Goal: Use online tool/utility: Utilize a website feature to perform a specific function

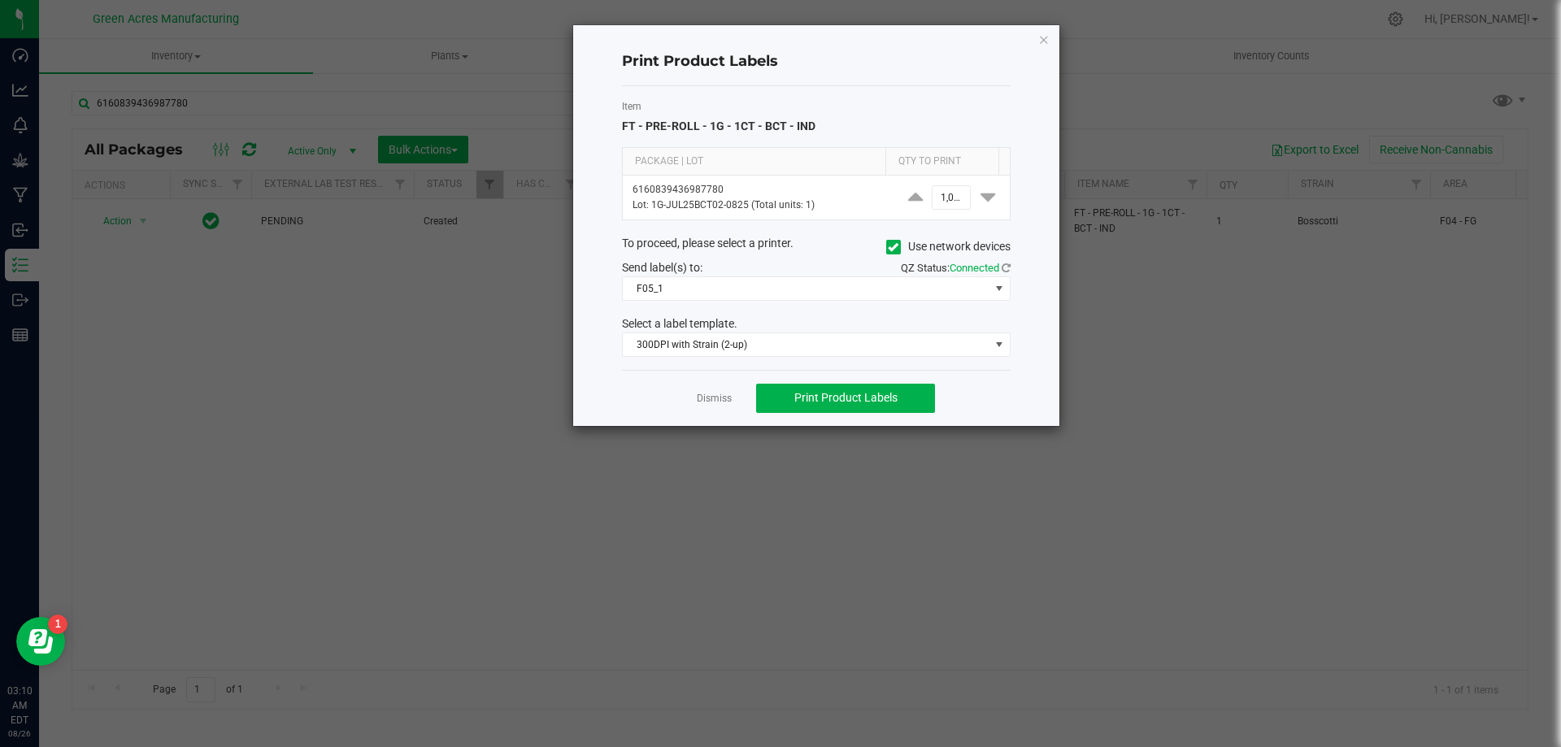
scroll to position [0, 1]
click at [941, 200] on input "1000" at bounding box center [950, 197] width 37 height 23
click at [1045, 183] on div "Print Product Labels Item FT - PRE-ROLL - 1G - 1CT - BCT - IND Package | Lot Qt…" at bounding box center [816, 225] width 486 height 401
click at [935, 196] on input "300" at bounding box center [950, 197] width 37 height 23
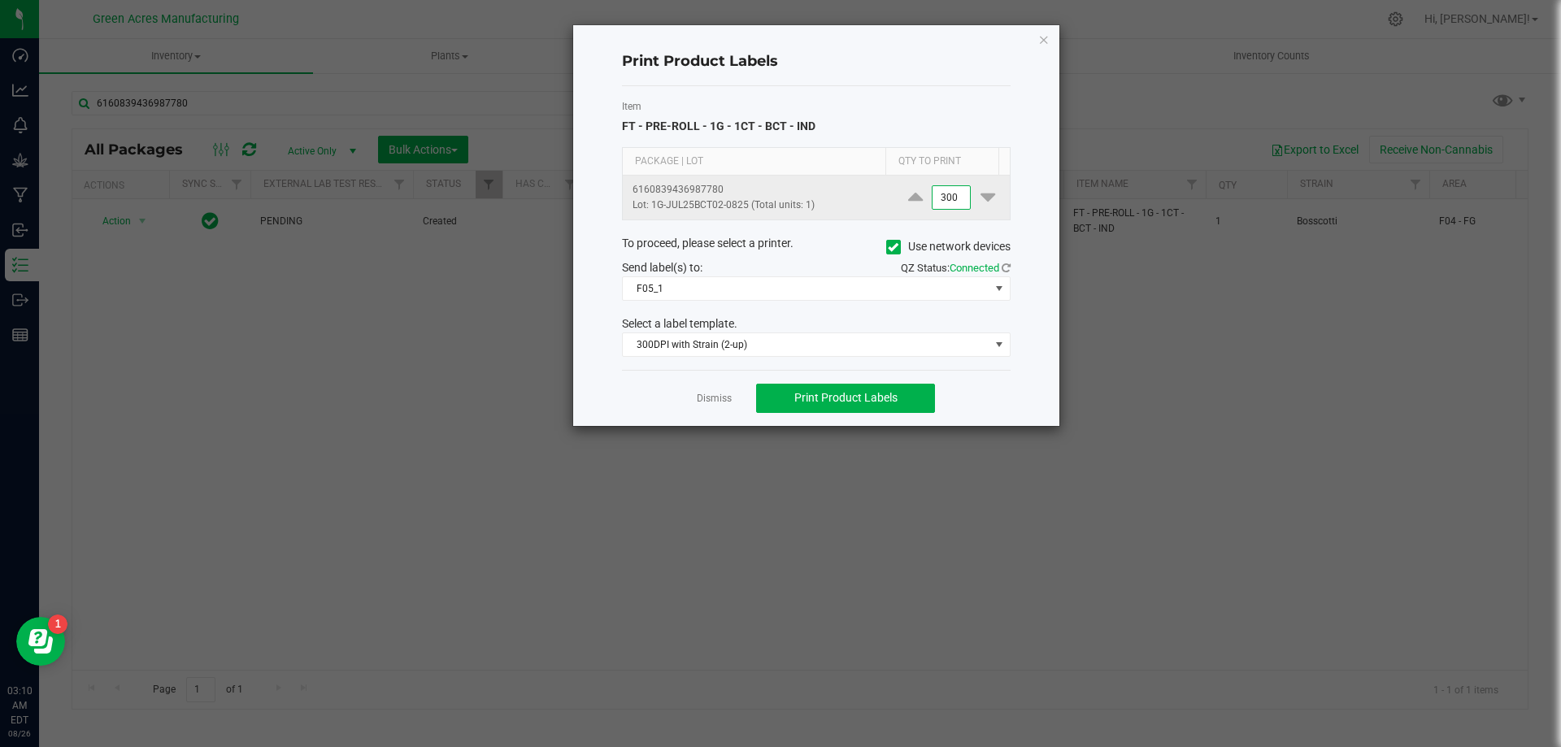
click at [935, 196] on input "300" at bounding box center [950, 197] width 37 height 23
type input "400"
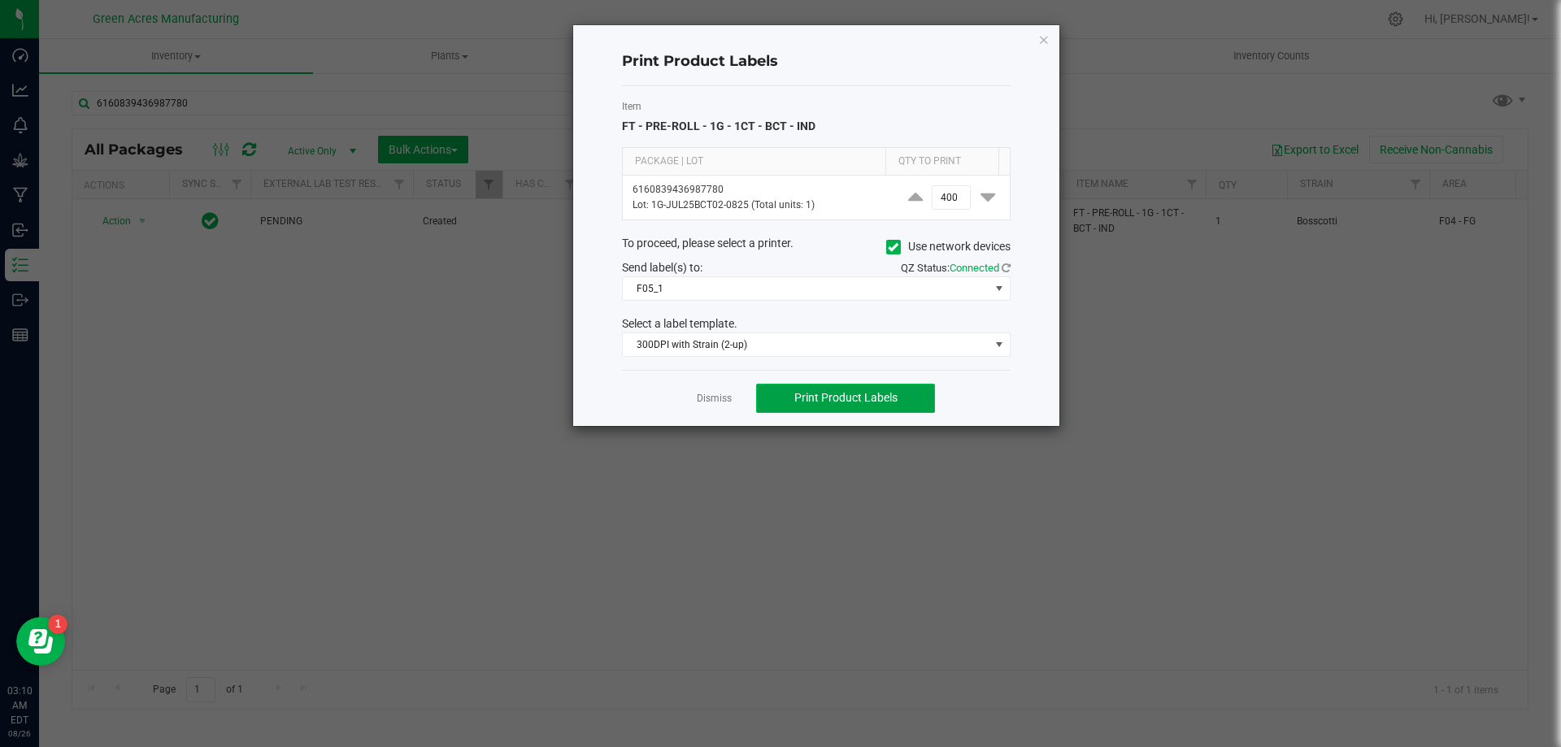
click at [887, 394] on span "Print Product Labels" at bounding box center [845, 397] width 103 height 13
click at [1180, 76] on ngb-modal-window "Print Product Labels Item FT - PRE-ROLL - 1G - 1CT - BCT - IND Package | Lot Qt…" at bounding box center [786, 373] width 1573 height 747
click at [858, 403] on span "Print Product Labels" at bounding box center [845, 397] width 103 height 13
click at [1039, 33] on icon "button" at bounding box center [1043, 39] width 11 height 20
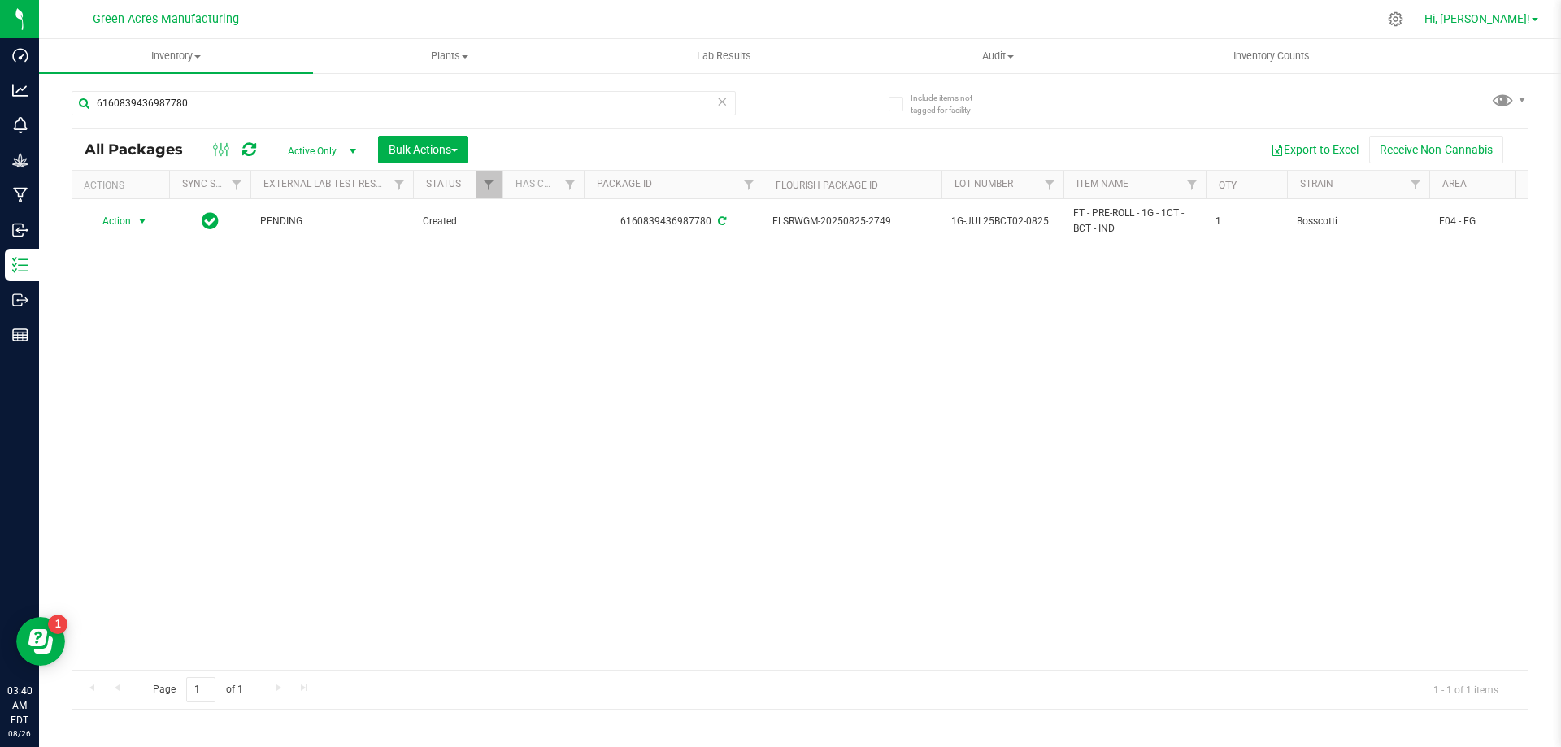
click at [1544, 18] on link "Hi, [PERSON_NAME]!" at bounding box center [1481, 19] width 127 height 17
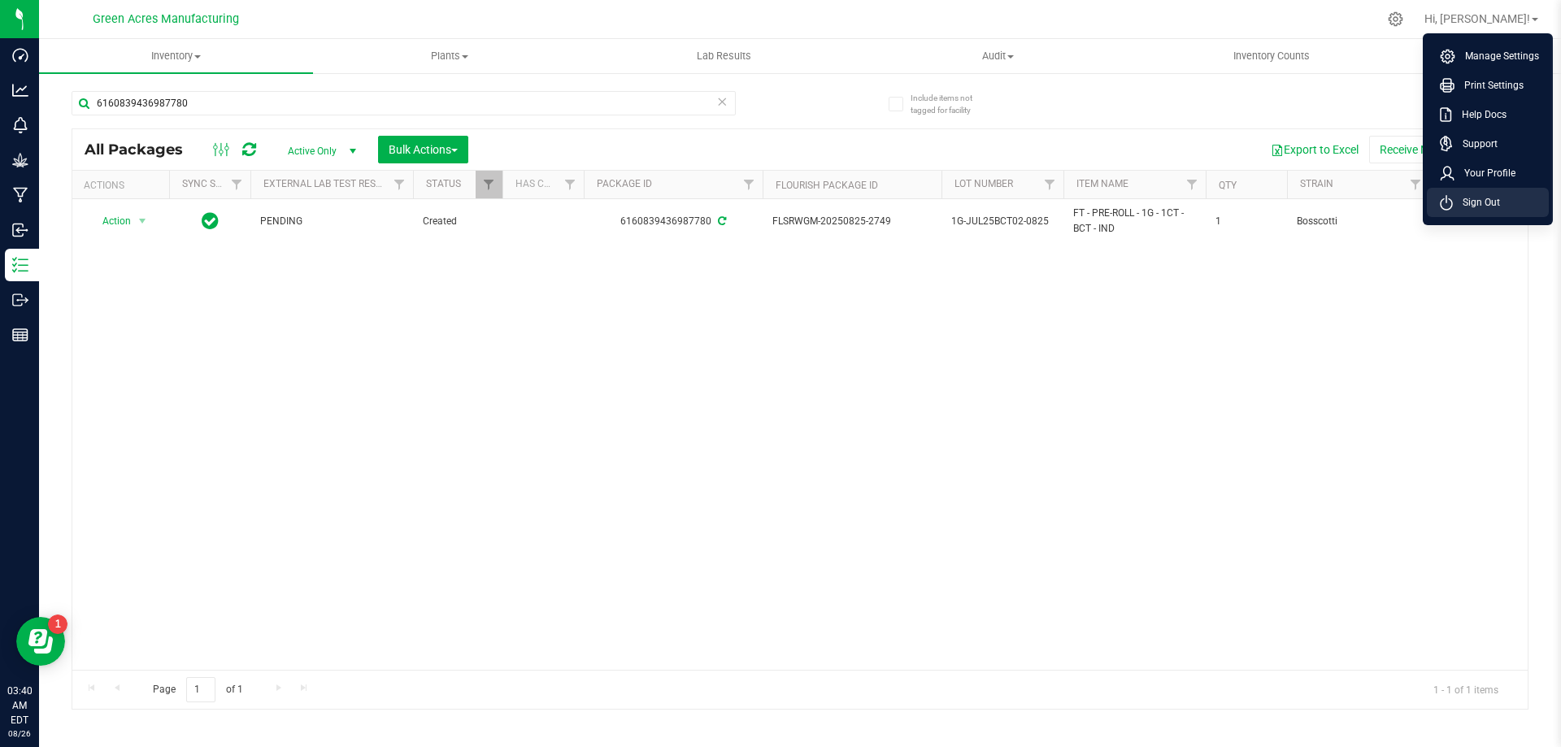
click at [1494, 204] on span "Sign Out" at bounding box center [1476, 202] width 47 height 16
